Goal: Check status: Check status

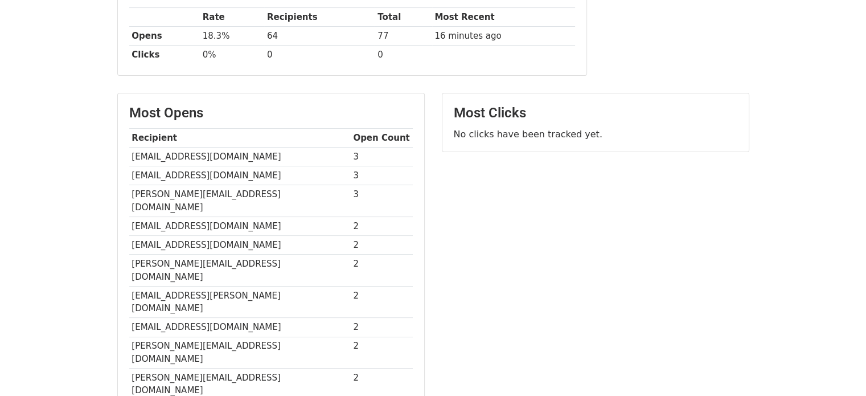
click at [455, 29] on td "16 minutes ago" at bounding box center [503, 36] width 143 height 19
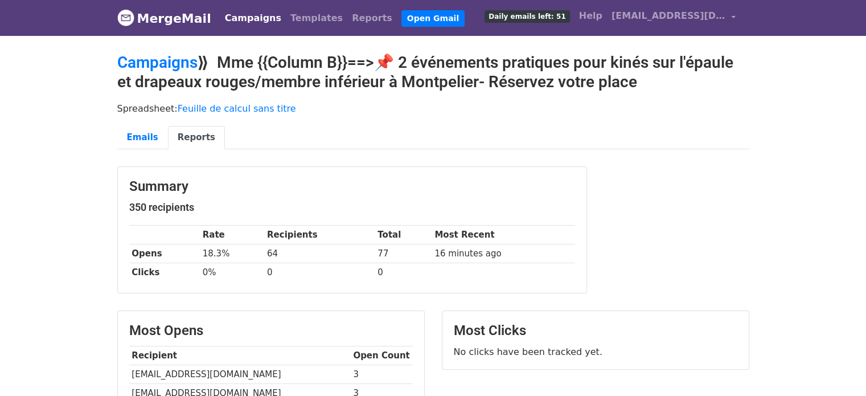
click at [170, 370] on td "[EMAIL_ADDRESS][DOMAIN_NAME]" at bounding box center [239, 374] width 221 height 19
copy tr "[EMAIL_ADDRESS][DOMAIN_NAME]"
